Goal: Task Accomplishment & Management: Use online tool/utility

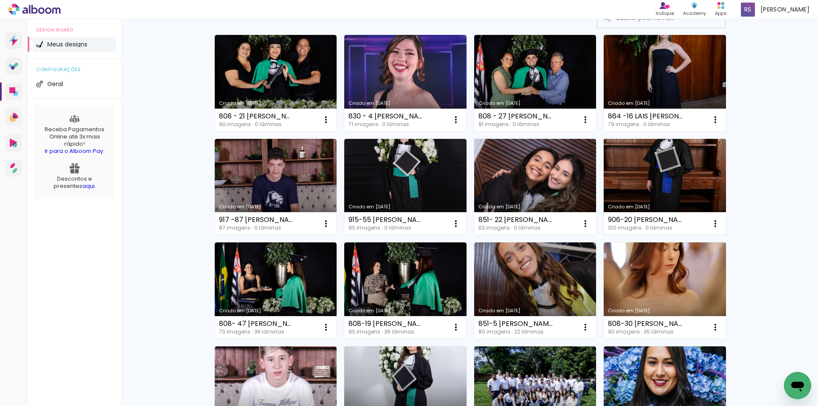
scroll to position [85, 0]
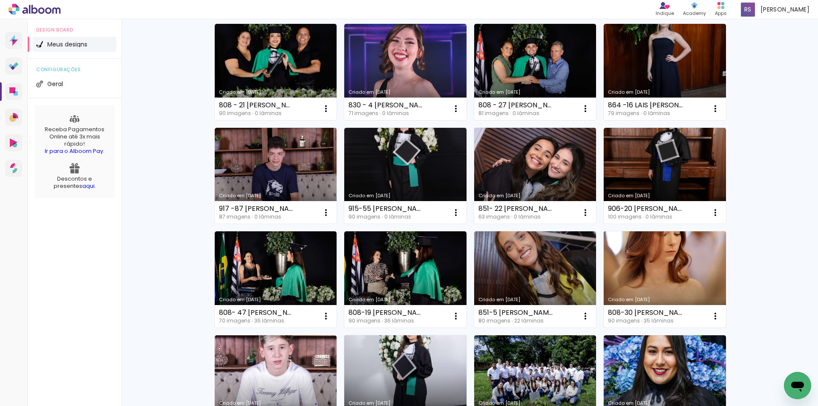
click at [653, 262] on link "Criado em [DATE]" at bounding box center [664, 279] width 122 height 96
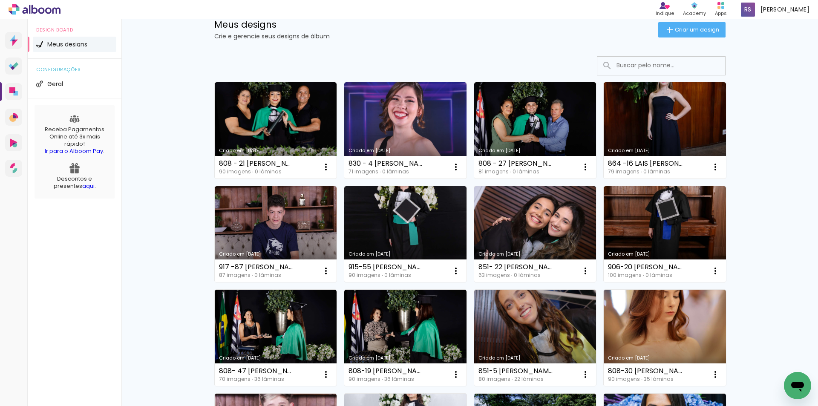
scroll to position [85, 0]
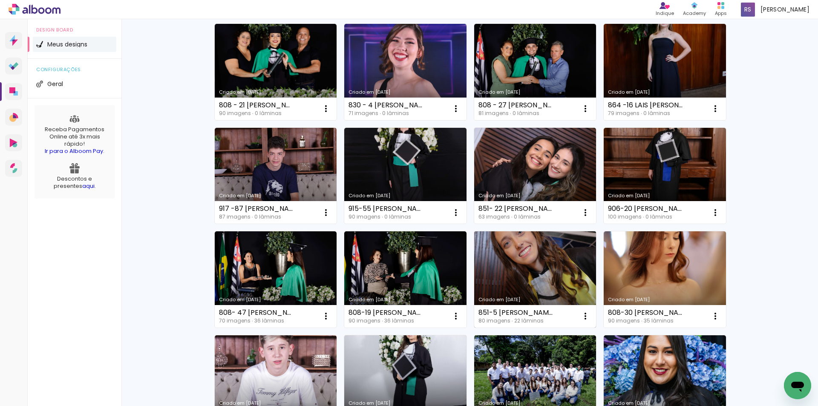
click at [539, 274] on link "Criado em [DATE]" at bounding box center [535, 279] width 122 height 96
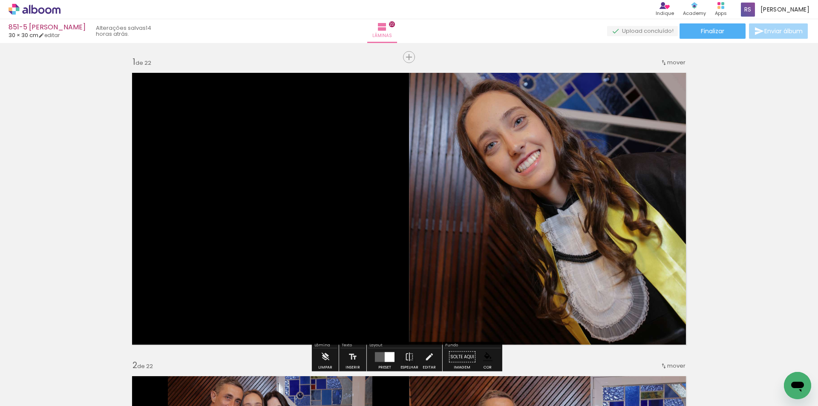
click at [37, 377] on input "Todas as fotos" at bounding box center [24, 379] width 32 height 7
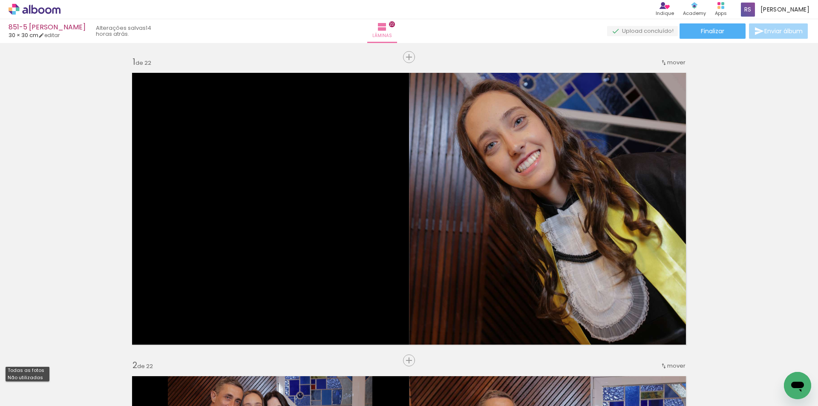
click at [0, 0] on slot "Não utilizadas" at bounding box center [0, 0] width 0 height 0
type input "Não utilizadas"
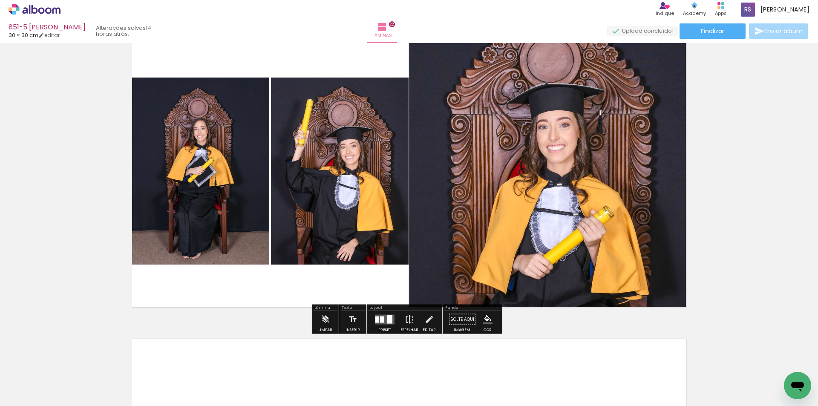
scroll to position [6415, 0]
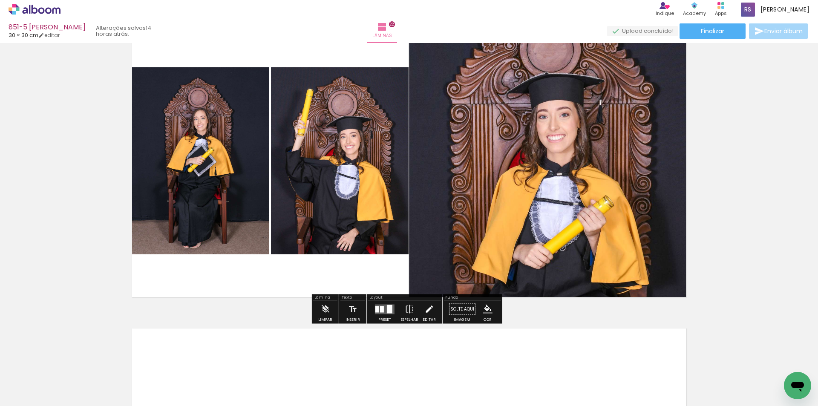
click at [424, 309] on iron-icon at bounding box center [428, 309] width 9 height 17
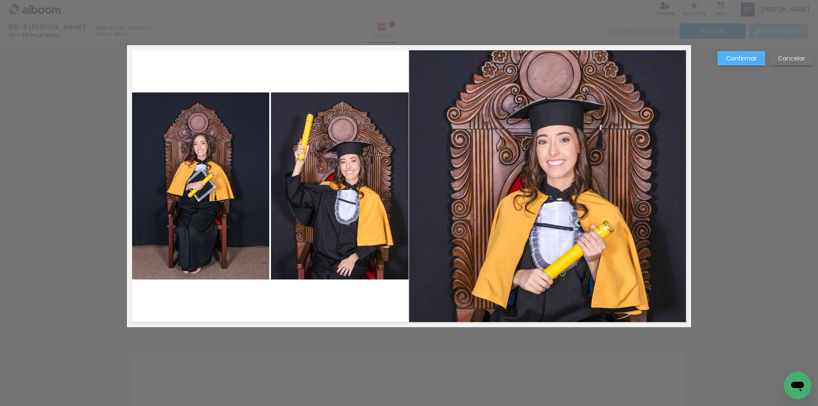
click at [333, 224] on quentale-photo at bounding box center [340, 185] width 138 height 187
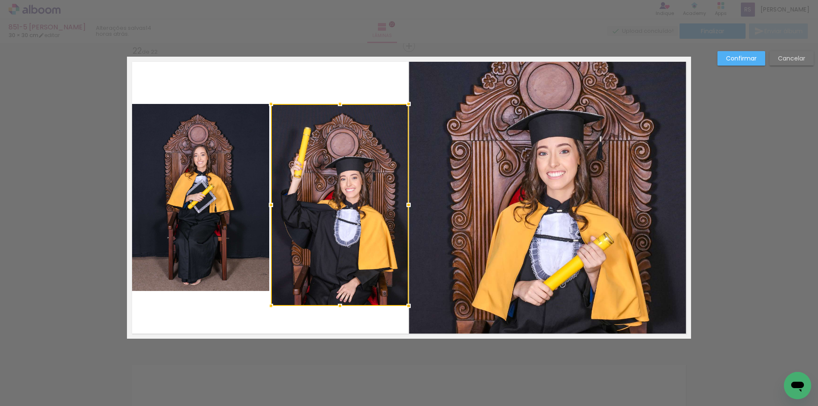
drag, startPoint x: 339, startPoint y: 292, endPoint x: 337, endPoint y: 306, distance: 14.2
click at [337, 306] on div at bounding box center [339, 305] width 17 height 17
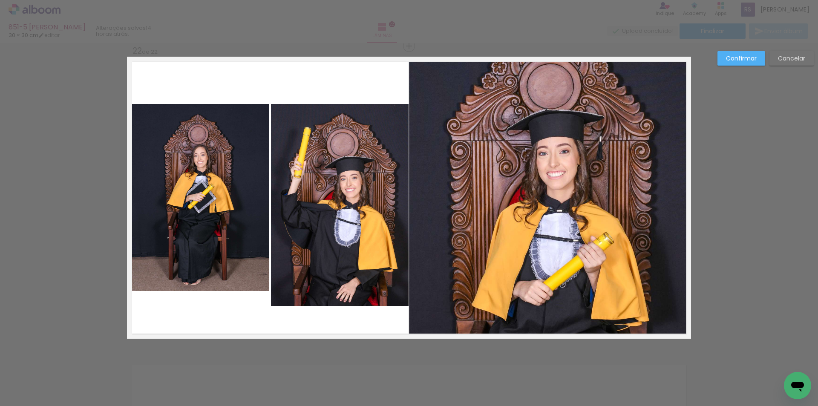
click at [318, 129] on quentale-photo at bounding box center [340, 205] width 138 height 202
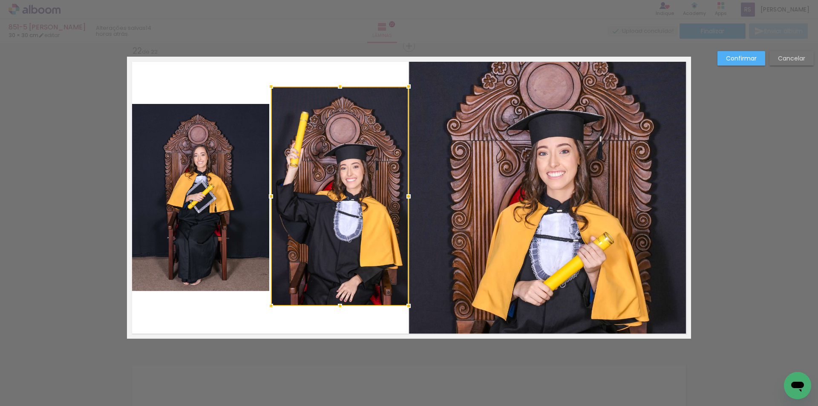
drag, startPoint x: 335, startPoint y: 104, endPoint x: 341, endPoint y: 86, distance: 18.3
click at [341, 86] on div at bounding box center [339, 86] width 17 height 17
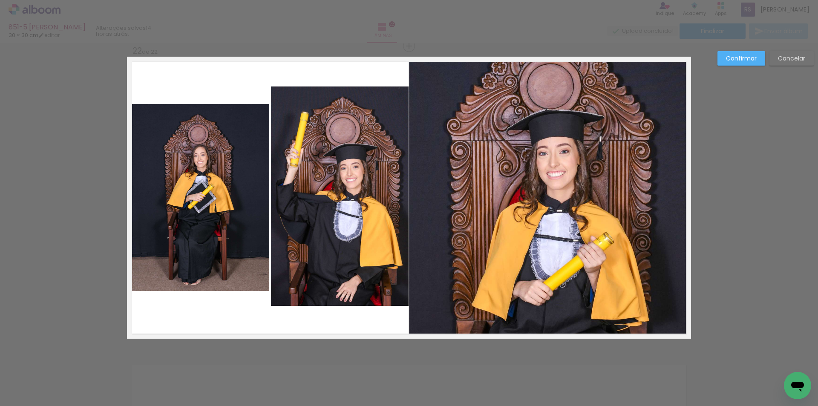
click at [241, 176] on quentale-photo at bounding box center [201, 197] width 138 height 187
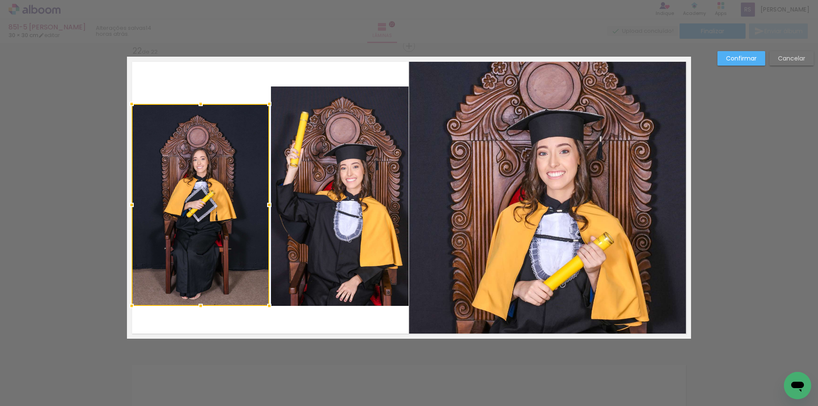
drag, startPoint x: 198, startPoint y: 290, endPoint x: 189, endPoint y: 304, distance: 16.5
click at [192, 304] on div at bounding box center [200, 305] width 17 height 17
click at [225, 168] on div at bounding box center [201, 205] width 138 height 202
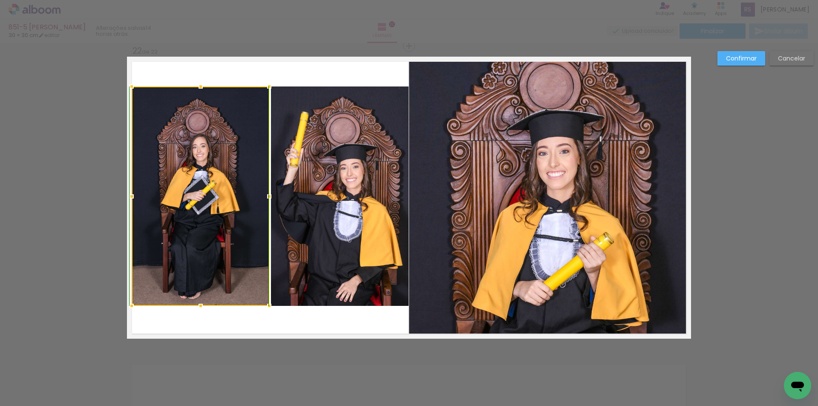
drag, startPoint x: 203, startPoint y: 104, endPoint x: 203, endPoint y: 90, distance: 14.1
click at [203, 90] on div at bounding box center [200, 86] width 17 height 17
click at [0, 0] on slot "Confirmar" at bounding box center [0, 0] width 0 height 0
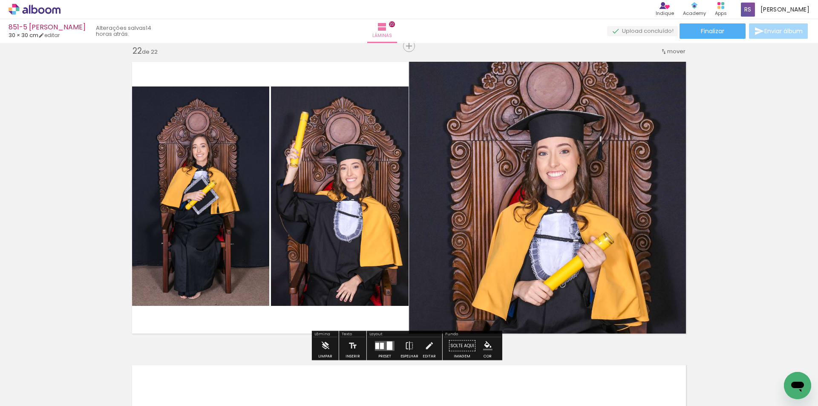
drag, startPoint x: 428, startPoint y: 343, endPoint x: 408, endPoint y: 317, distance: 33.1
click at [428, 344] on iron-icon at bounding box center [428, 345] width 9 height 17
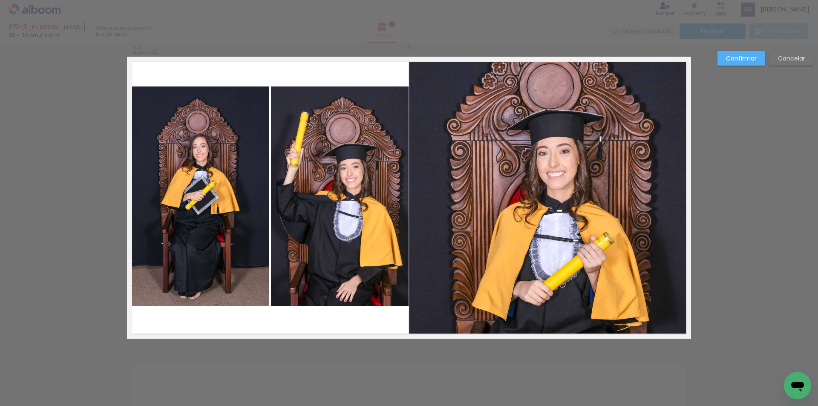
click at [347, 256] on quentale-photo at bounding box center [340, 195] width 138 height 219
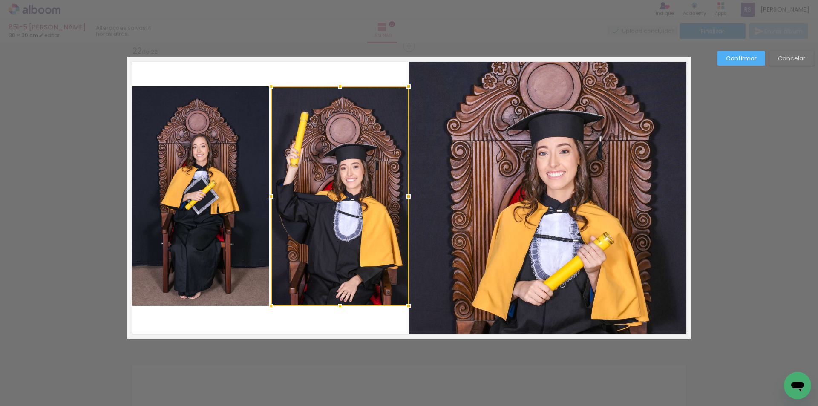
click at [345, 306] on album-spread "22 de 22" at bounding box center [409, 198] width 564 height 282
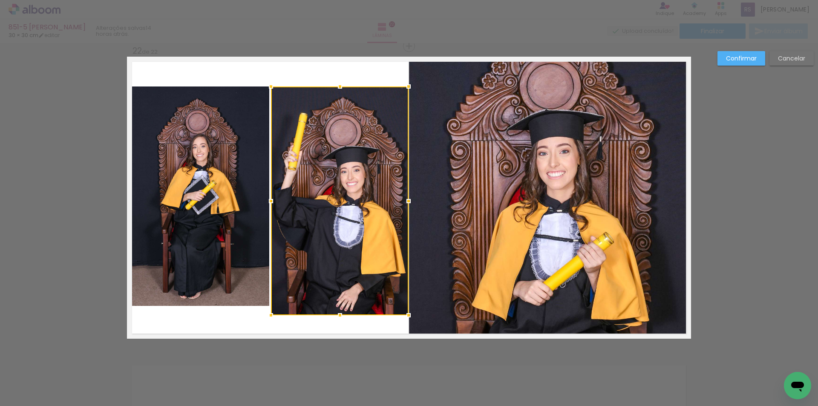
drag, startPoint x: 342, startPoint y: 306, endPoint x: 340, endPoint y: 313, distance: 6.7
click at [340, 313] on div at bounding box center [339, 315] width 17 height 17
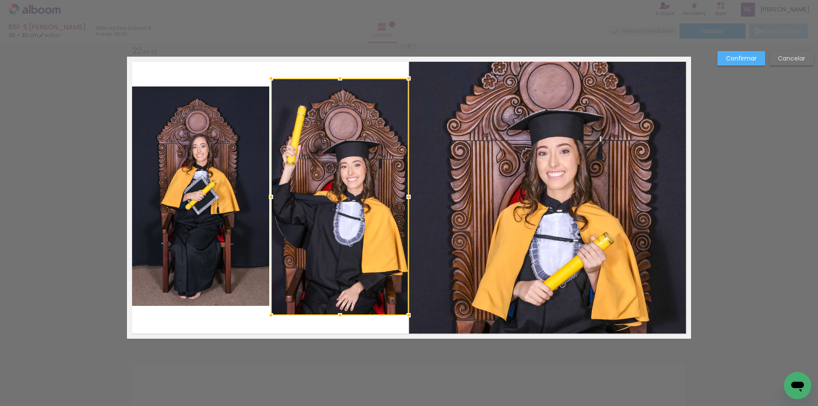
drag, startPoint x: 337, startPoint y: 87, endPoint x: 337, endPoint y: 79, distance: 8.1
click at [337, 79] on div at bounding box center [339, 78] width 17 height 17
click at [165, 181] on quentale-photo at bounding box center [201, 195] width 138 height 219
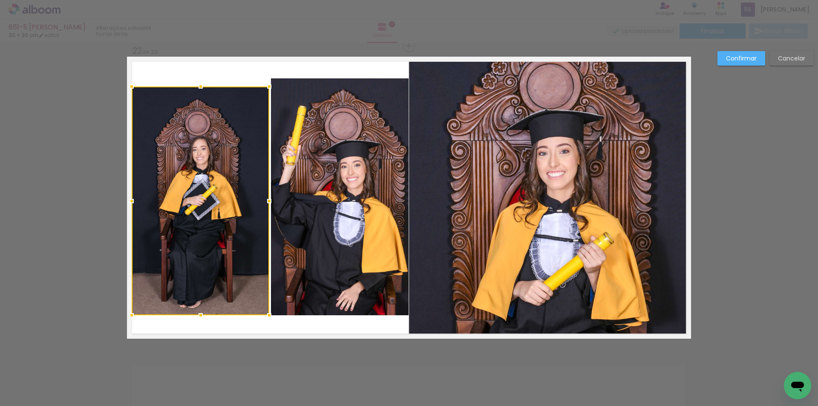
drag, startPoint x: 192, startPoint y: 304, endPoint x: 181, endPoint y: 313, distance: 14.8
click at [181, 313] on div at bounding box center [201, 200] width 138 height 229
click at [207, 140] on div at bounding box center [201, 200] width 138 height 229
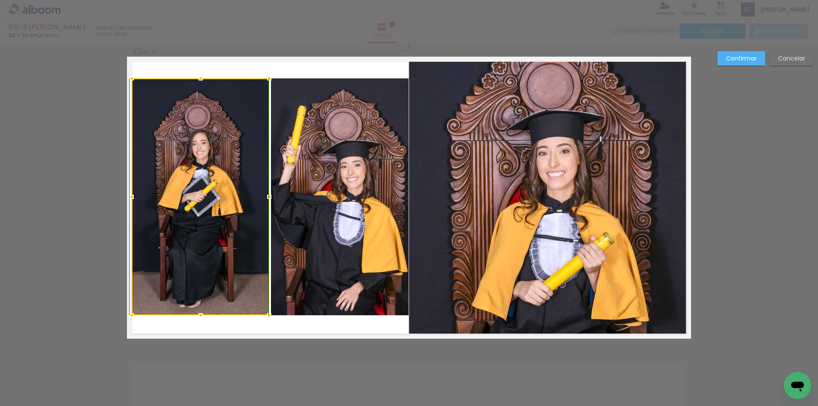
drag, startPoint x: 203, startPoint y: 88, endPoint x: 202, endPoint y: 82, distance: 6.0
click at [202, 82] on div at bounding box center [200, 78] width 17 height 17
click at [0, 0] on slot "Confirmar" at bounding box center [0, 0] width 0 height 0
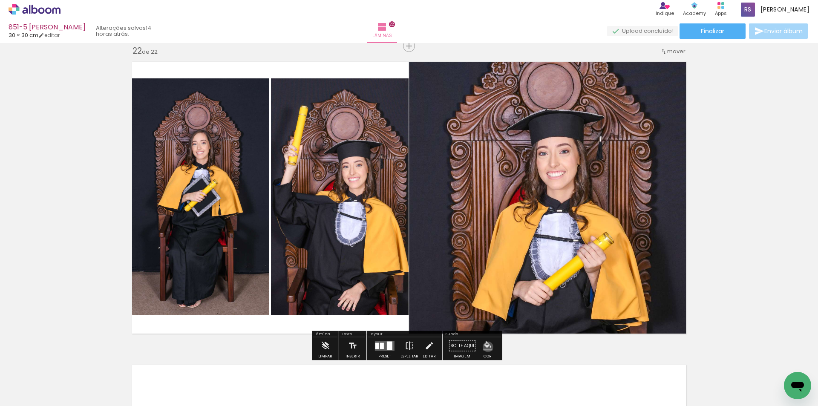
click at [485, 347] on iron-icon "color picker" at bounding box center [487, 345] width 9 height 9
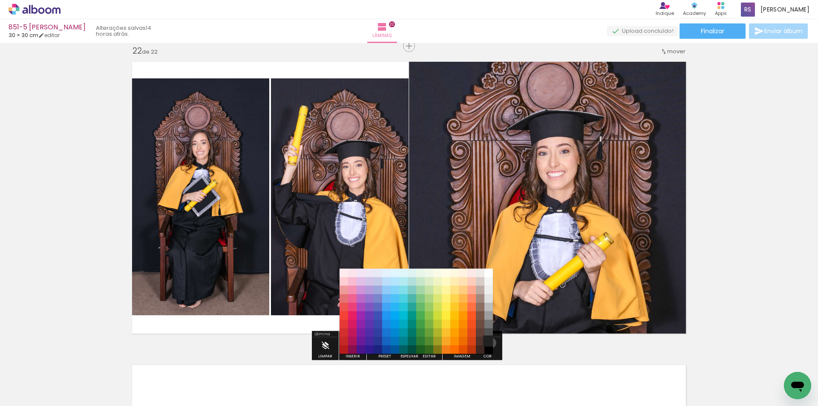
click at [488, 343] on paper-item "#212121" at bounding box center [488, 341] width 9 height 9
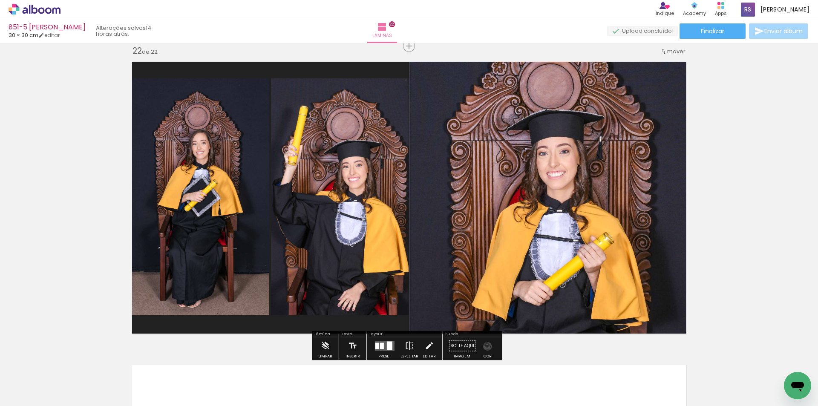
click at [484, 346] on iron-icon "color picker" at bounding box center [487, 345] width 9 height 9
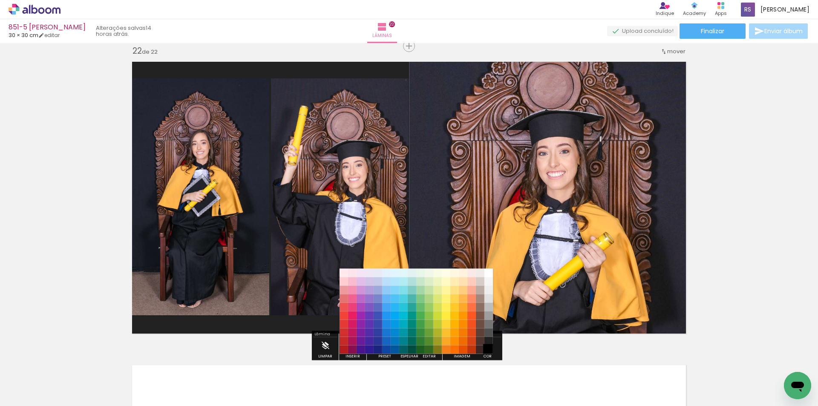
click at [489, 350] on paper-item "#000000" at bounding box center [488, 349] width 9 height 9
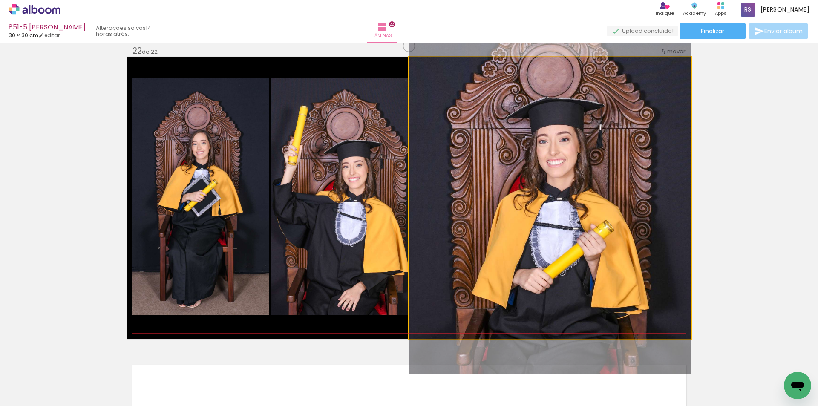
drag, startPoint x: 604, startPoint y: 199, endPoint x: 607, endPoint y: 187, distance: 12.4
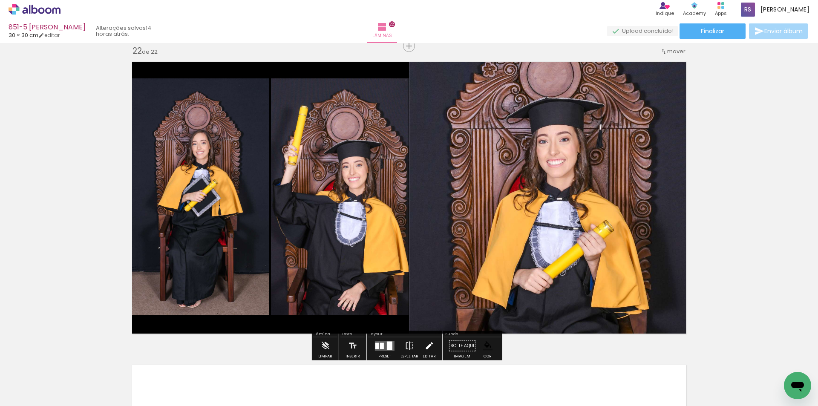
click at [424, 347] on iron-icon at bounding box center [428, 345] width 9 height 17
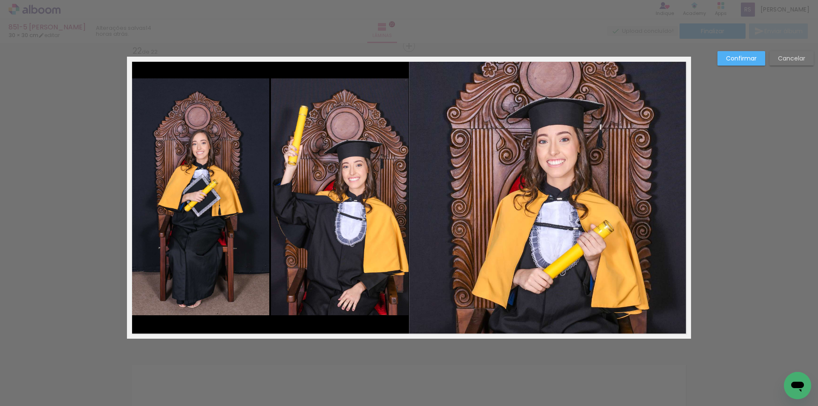
click at [434, 226] on quentale-photo at bounding box center [550, 198] width 282 height 282
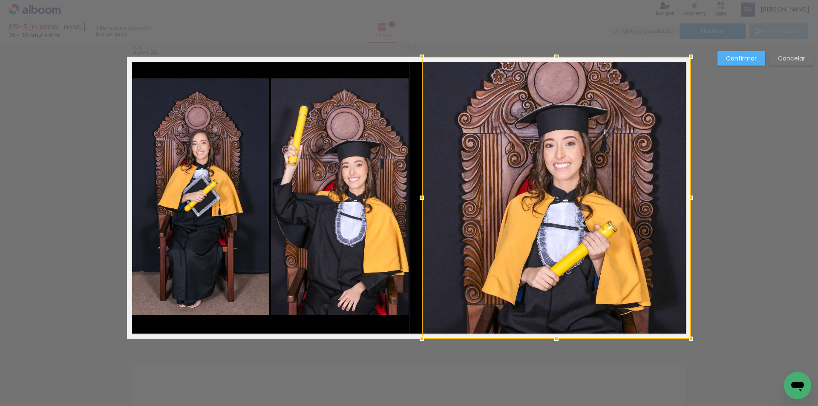
drag, startPoint x: 408, startPoint y: 198, endPoint x: 421, endPoint y: 197, distance: 12.8
click at [421, 197] on div at bounding box center [421, 197] width 17 height 17
drag, startPoint x: 685, startPoint y: 206, endPoint x: 678, endPoint y: 207, distance: 6.4
click at [678, 207] on div at bounding box center [556, 198] width 269 height 282
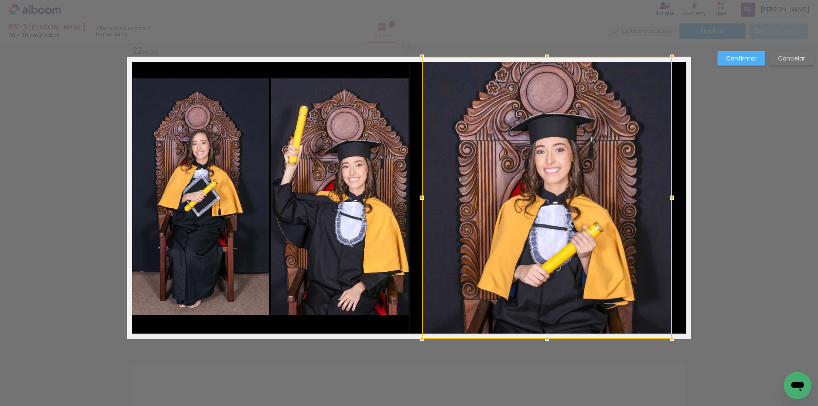
drag, startPoint x: 690, startPoint y: 201, endPoint x: 671, endPoint y: 201, distance: 19.2
click at [671, 201] on div at bounding box center [671, 197] width 17 height 17
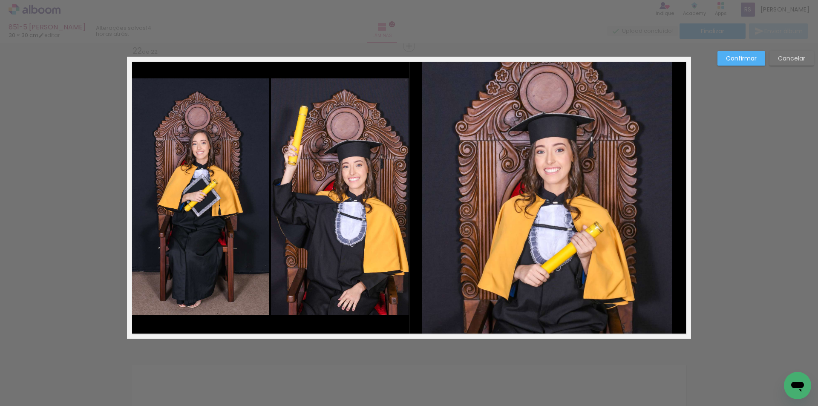
click at [448, 201] on quentale-photo at bounding box center [547, 198] width 250 height 282
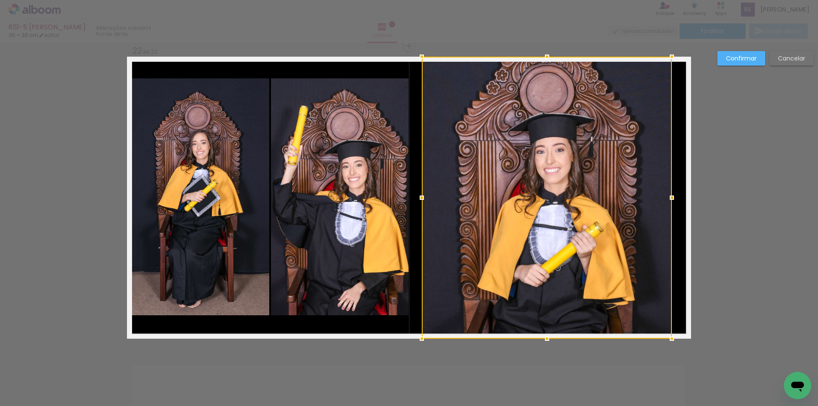
click at [419, 184] on album-spread "22 de 22" at bounding box center [409, 198] width 564 height 282
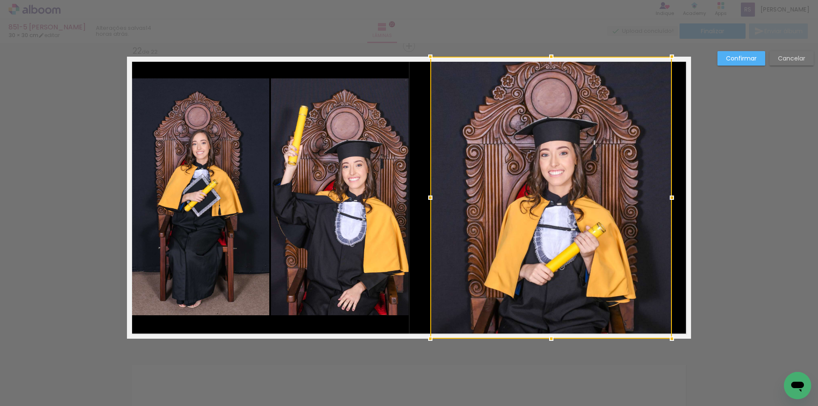
drag, startPoint x: 419, startPoint y: 195, endPoint x: 428, endPoint y: 195, distance: 8.5
click at [428, 195] on div at bounding box center [430, 197] width 17 height 17
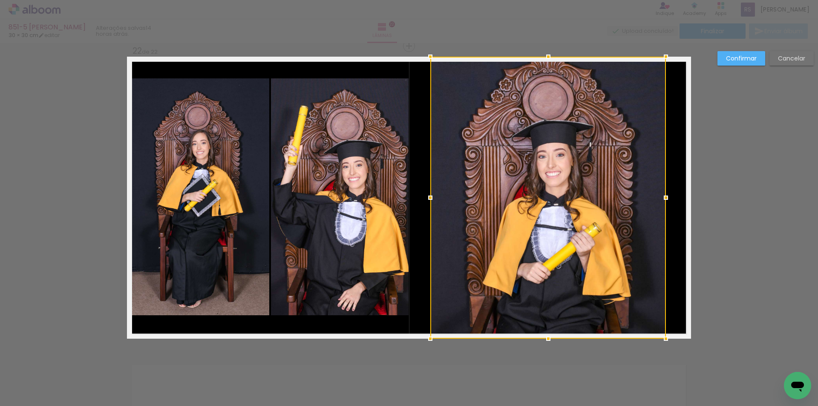
drag, startPoint x: 672, startPoint y: 191, endPoint x: 666, endPoint y: 191, distance: 6.0
click at [666, 191] on div at bounding box center [665, 197] width 17 height 17
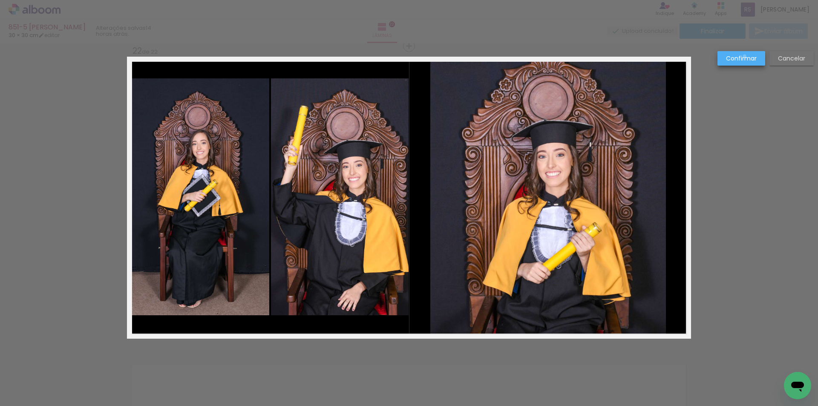
drag, startPoint x: 744, startPoint y: 56, endPoint x: 695, endPoint y: 111, distance: 74.2
click at [0, 0] on slot "Confirmar" at bounding box center [0, 0] width 0 height 0
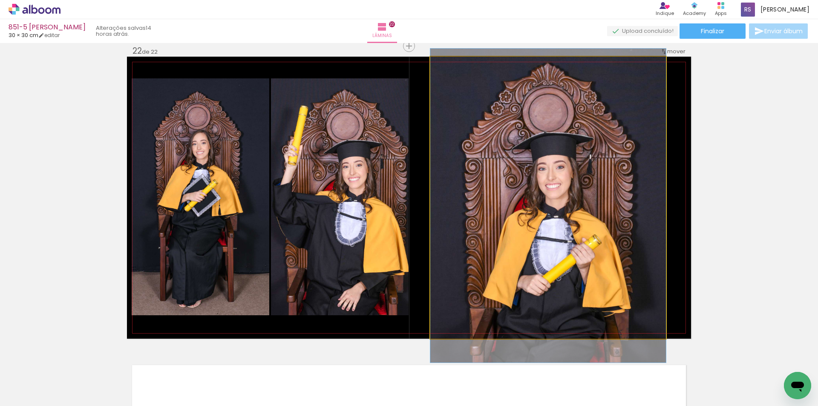
drag, startPoint x: 603, startPoint y: 218, endPoint x: 590, endPoint y: 228, distance: 16.0
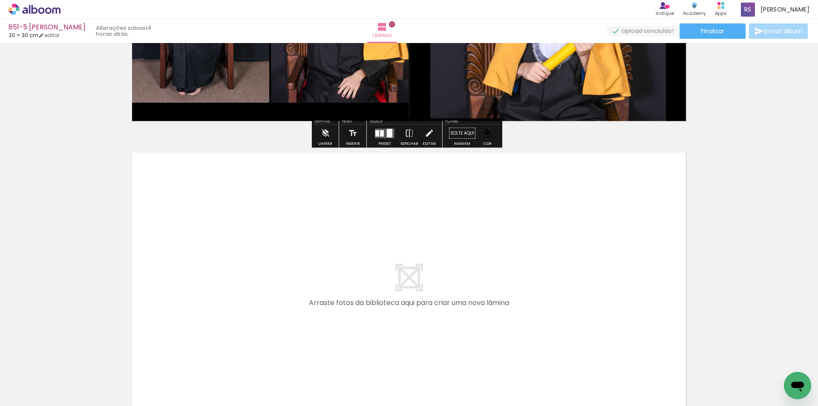
scroll to position [6591, 0]
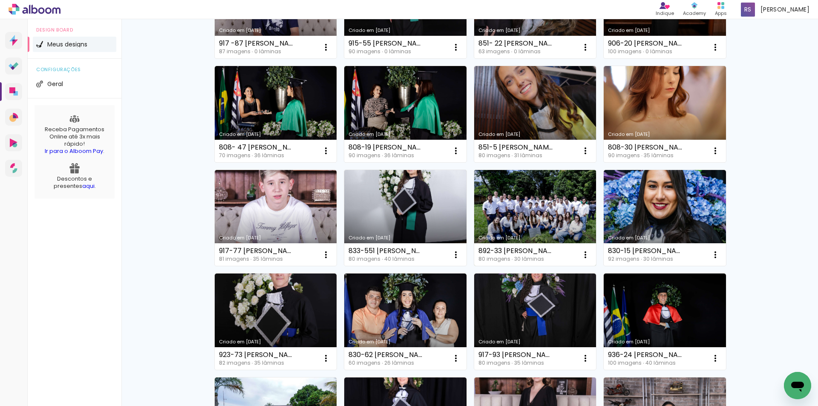
scroll to position [255, 0]
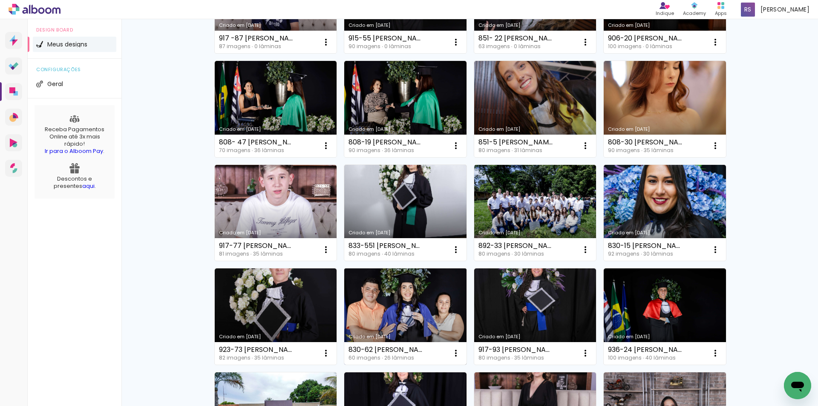
click at [404, 309] on link "Criado em [DATE]" at bounding box center [405, 316] width 122 height 96
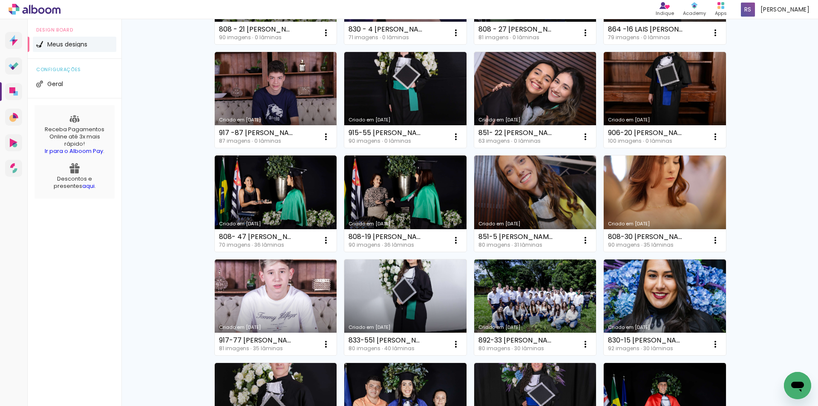
scroll to position [170, 0]
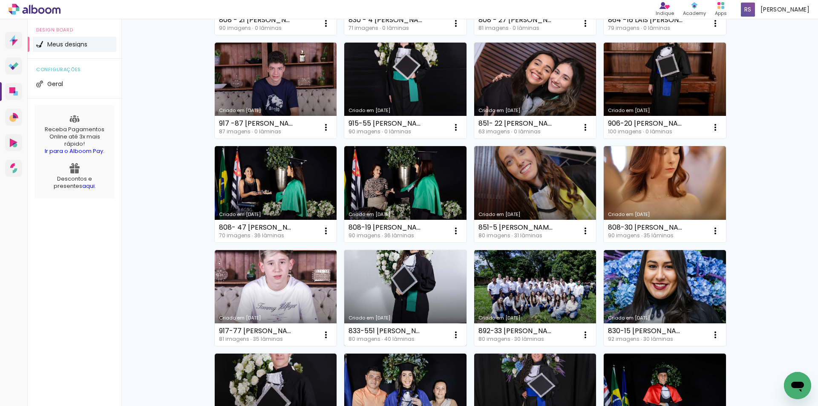
click at [412, 281] on link "Criado em [DATE]" at bounding box center [405, 298] width 122 height 96
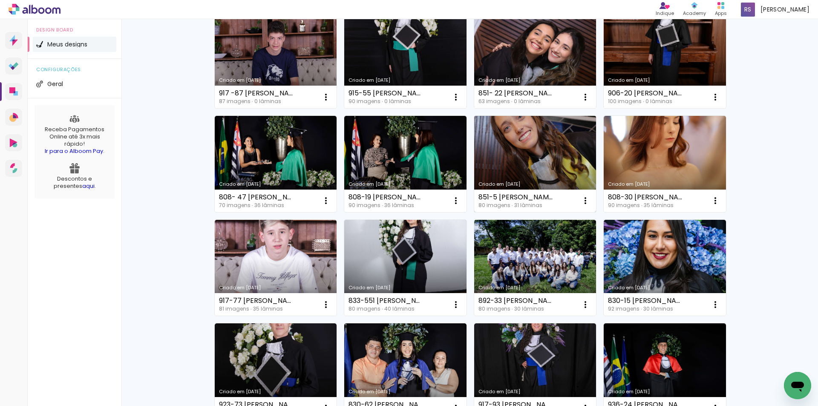
scroll to position [213, 0]
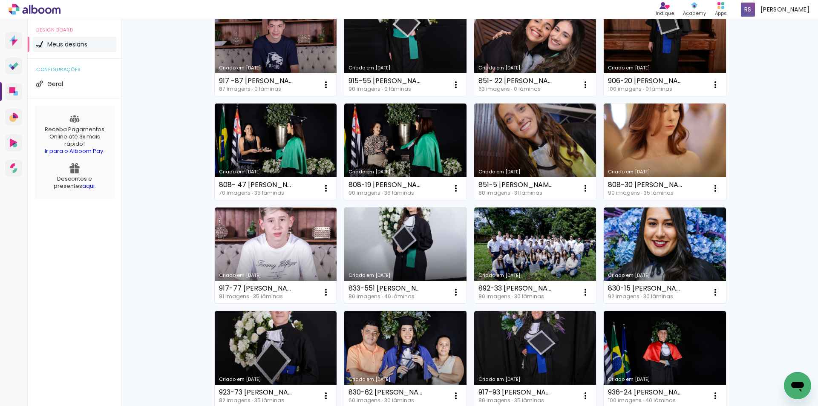
click at [418, 355] on link "Criado em [DATE]" at bounding box center [405, 359] width 122 height 96
